Goal: Check status: Check status

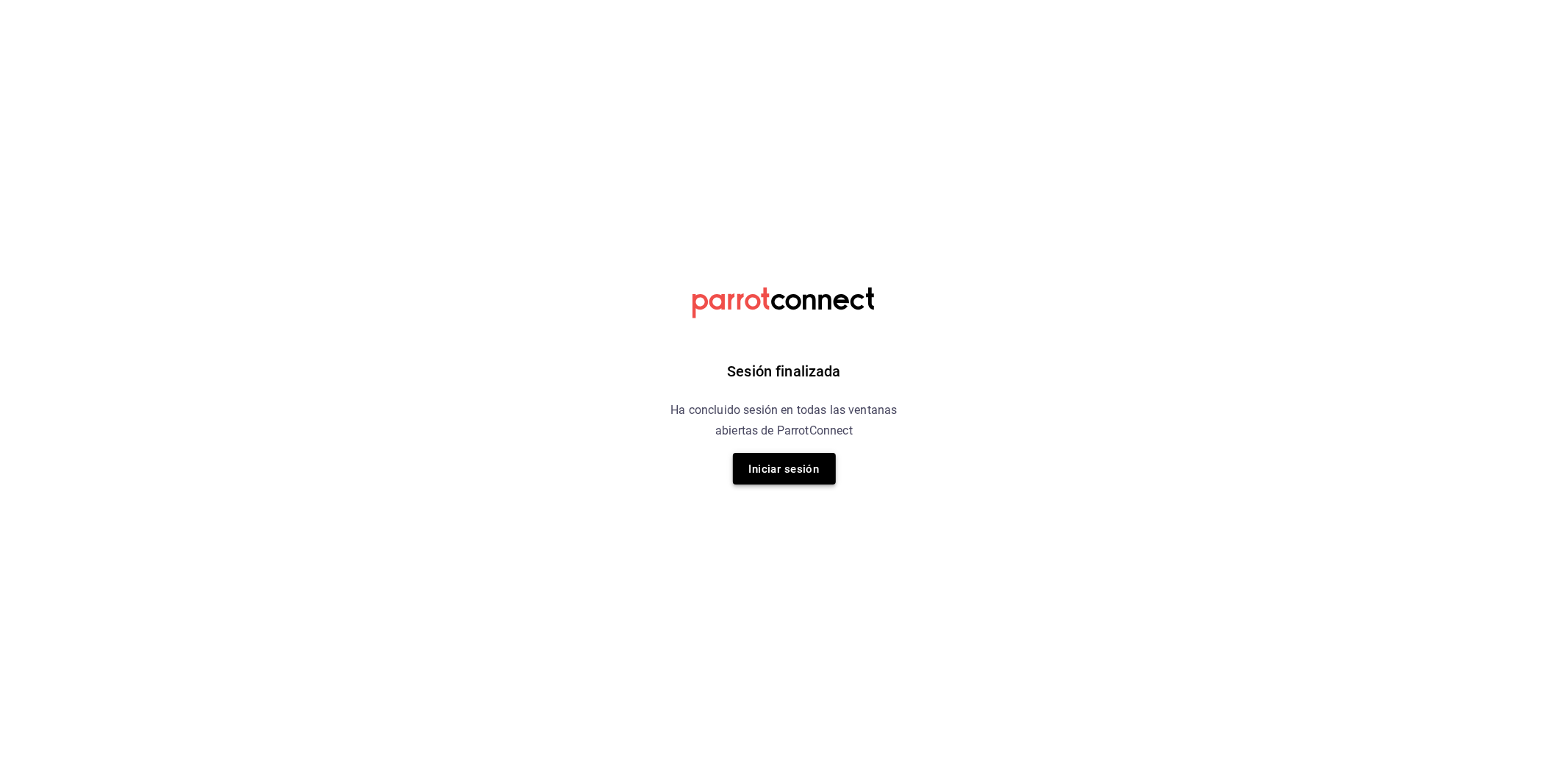
click at [790, 463] on font "Iniciar sesión" at bounding box center [784, 469] width 71 height 13
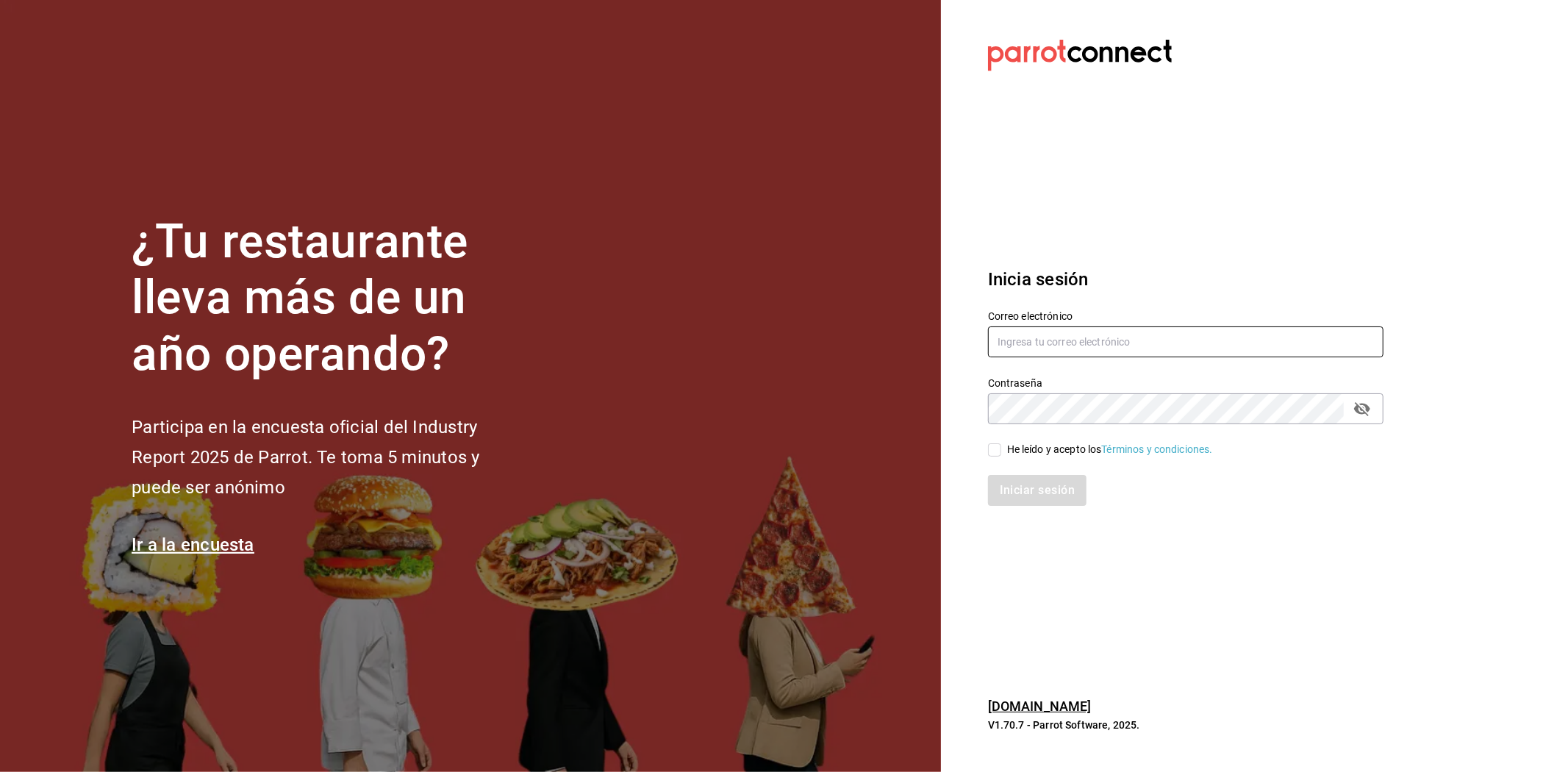
type input "[EMAIL_ADDRESS][DOMAIN_NAME]"
click at [995, 453] on input "He leído y acepto los Términos y condiciones." at bounding box center [994, 450] width 13 height 13
checkbox input "true"
click at [1030, 481] on button "Iniciar sesión" at bounding box center [1038, 490] width 100 height 31
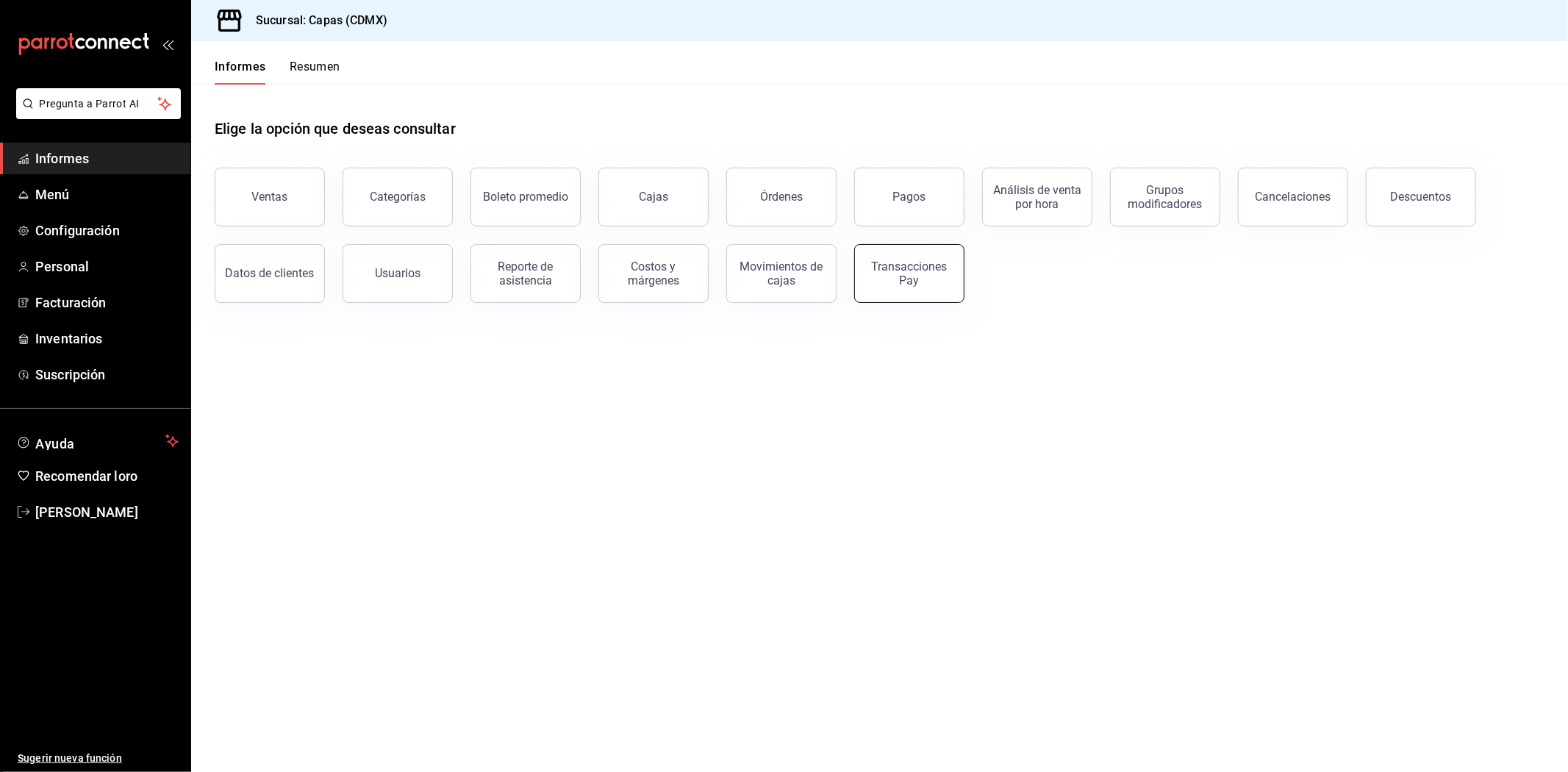
click at [898, 278] on div "Transacciones Pay" at bounding box center [910, 273] width 91 height 28
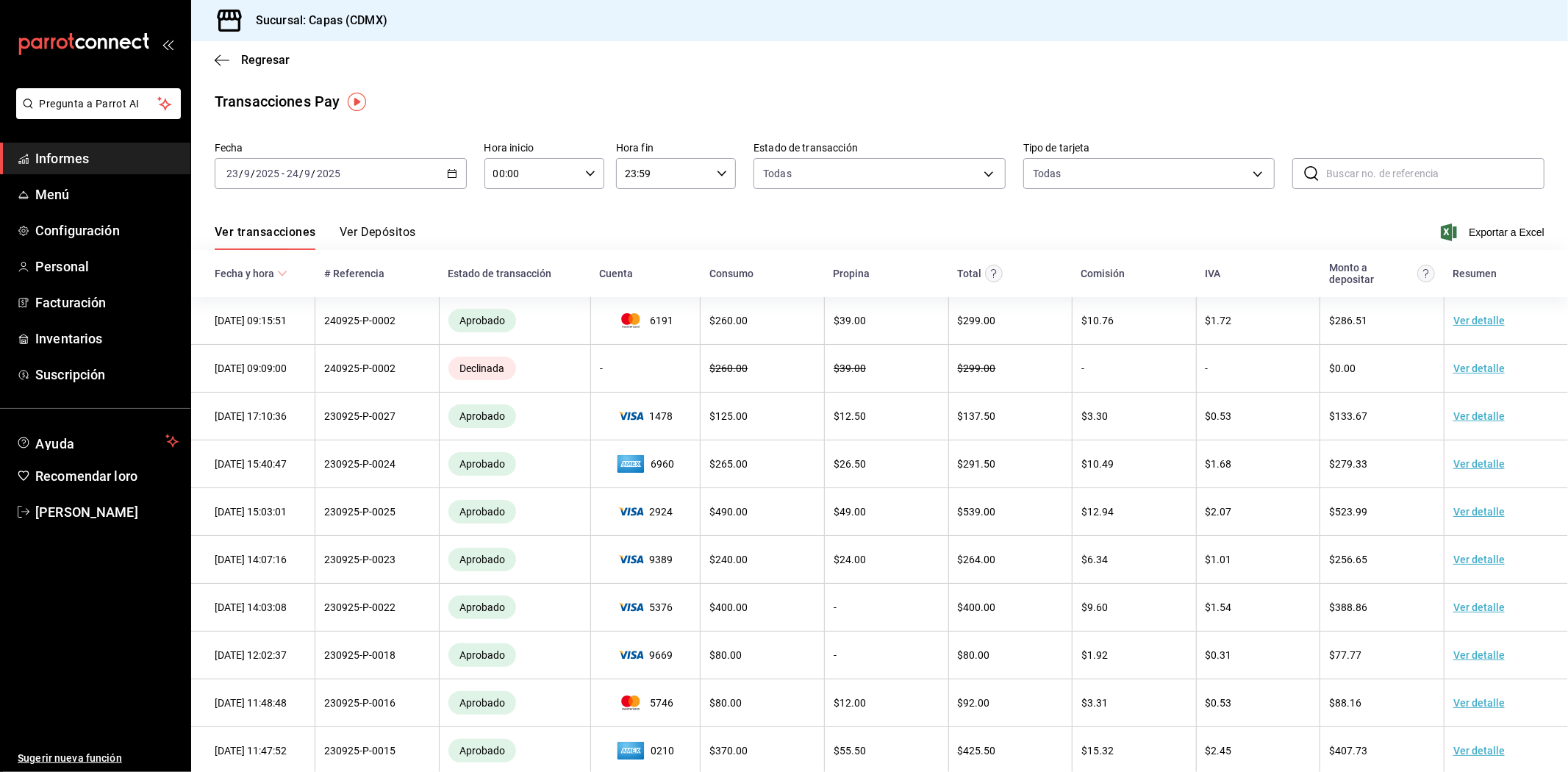
click at [402, 229] on font "Ver Depósitos" at bounding box center [377, 232] width 77 height 14
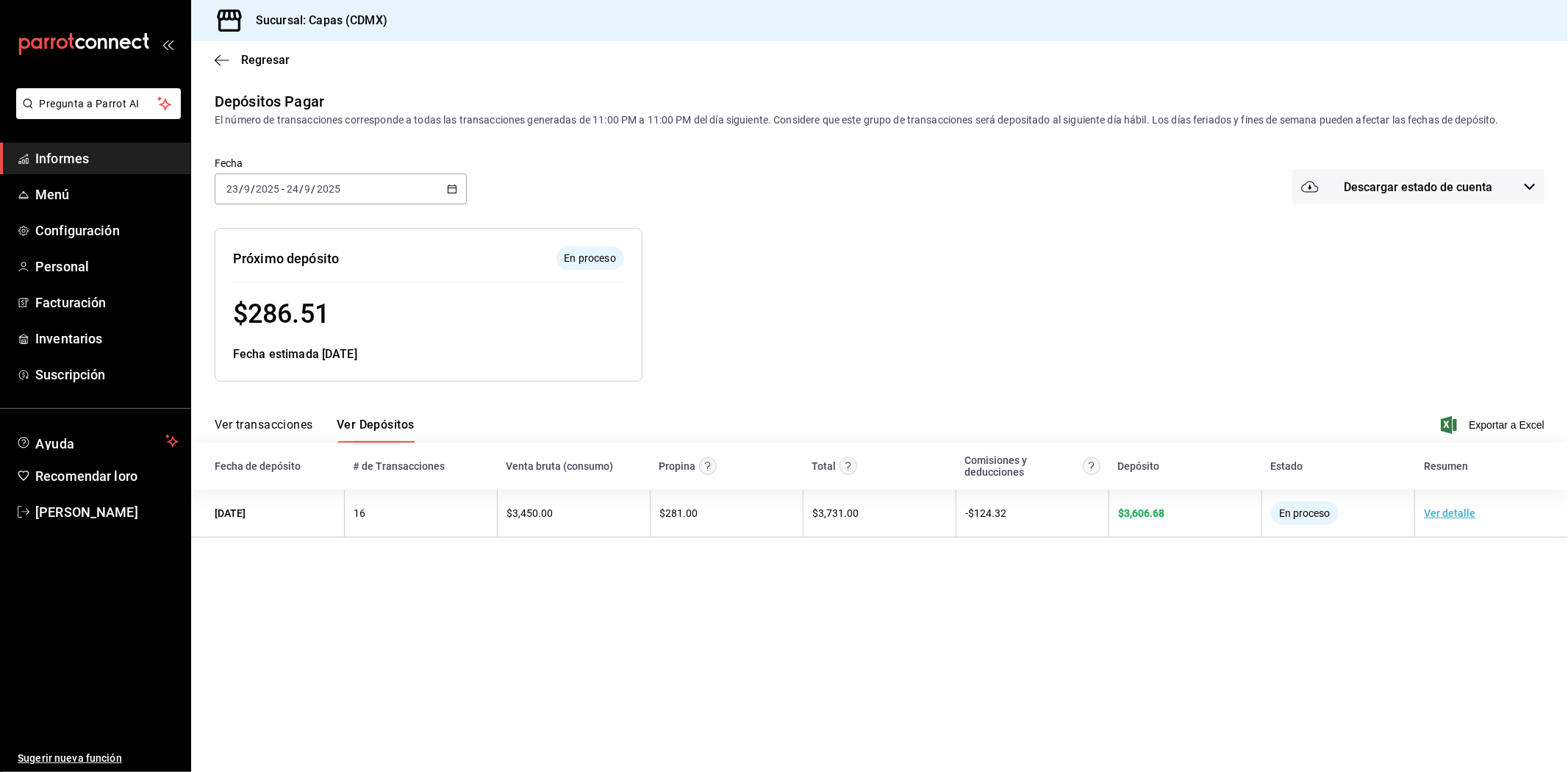
click at [555, 601] on main "Regresar Depósitos Pagar El número de transacciones corresponde a todas las tra…" at bounding box center [879, 406] width 1377 height 731
click at [436, 621] on main "Regresar Depósitos Pagar El número de transacciones corresponde a todas las tra…" at bounding box center [879, 406] width 1377 height 731
click at [78, 510] on font "[PERSON_NAME]" at bounding box center [86, 512] width 103 height 15
